Goal: Check status: Check status

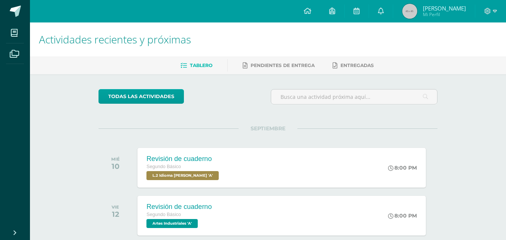
click at [362, 69] on link "Entregadas" at bounding box center [352, 66] width 41 height 12
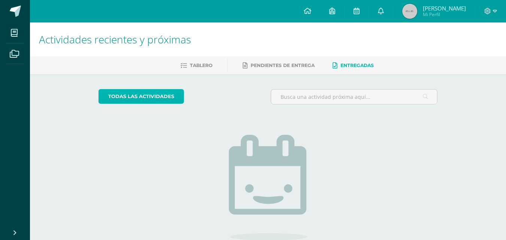
click at [129, 95] on link "todas las Actividades" at bounding box center [140, 96] width 85 height 15
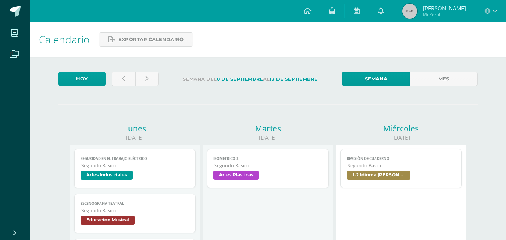
click at [178, 170] on link "Seguridad en el trabajo eléctrico Segundo Básico Artes Industriales" at bounding box center [135, 168] width 122 height 39
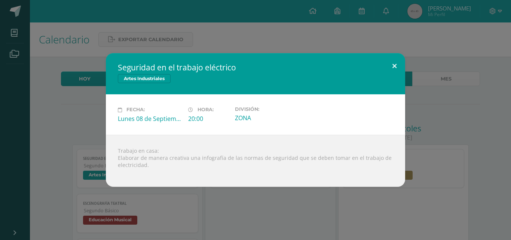
click at [396, 66] on button at bounding box center [394, 65] width 21 height 25
